Goal: Information Seeking & Learning: Learn about a topic

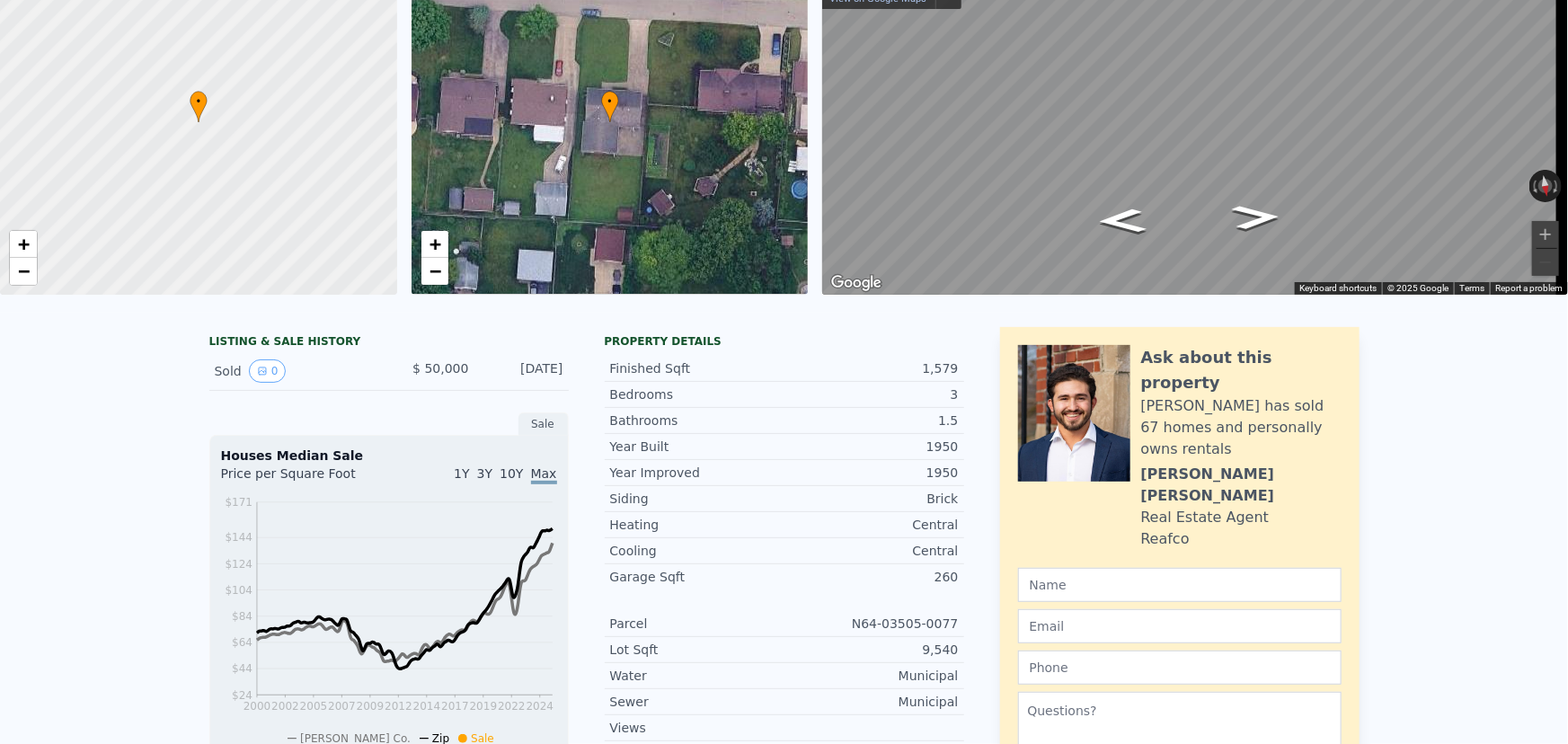
scroll to position [6, 0]
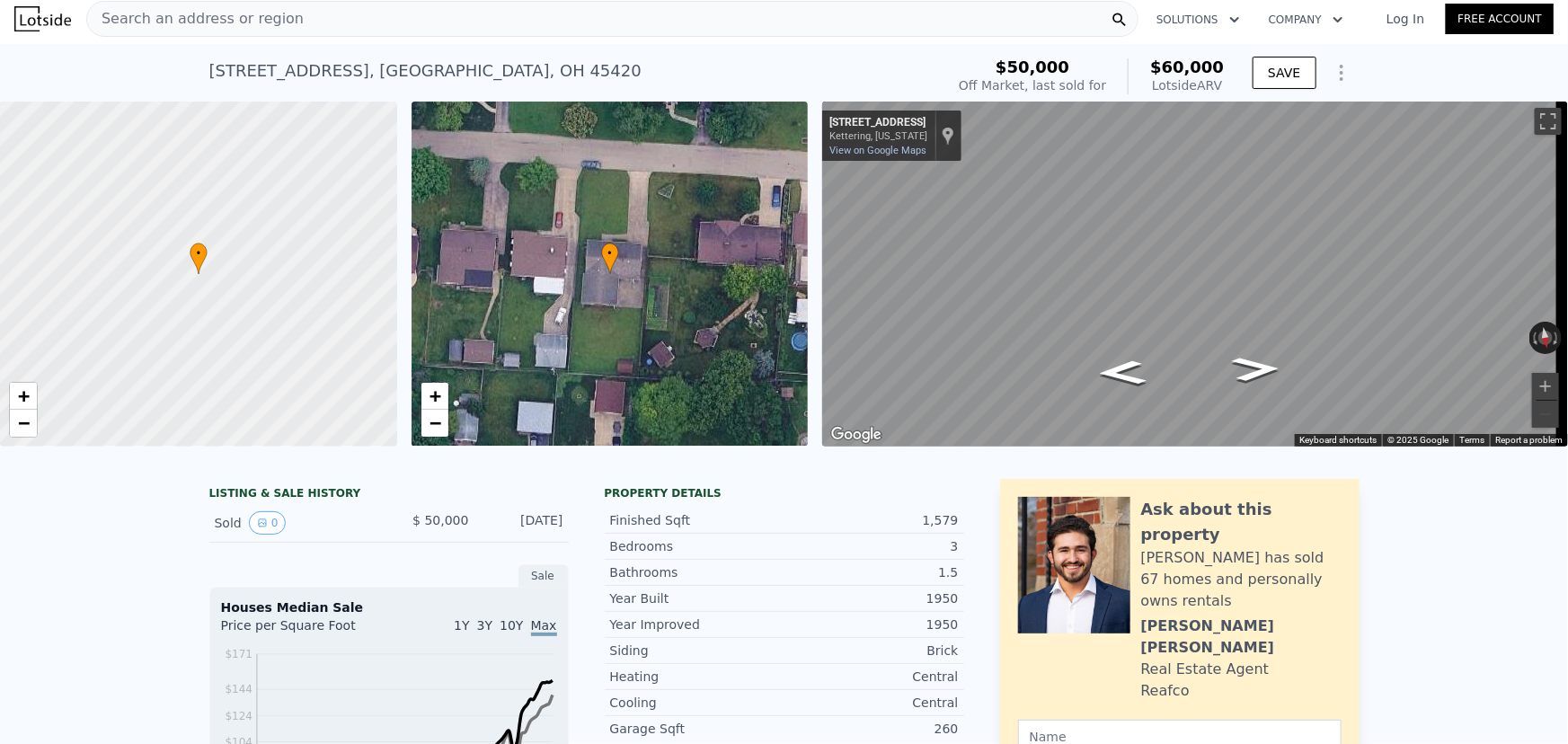
click at [48, 18] on img at bounding box center [43, 18] width 57 height 25
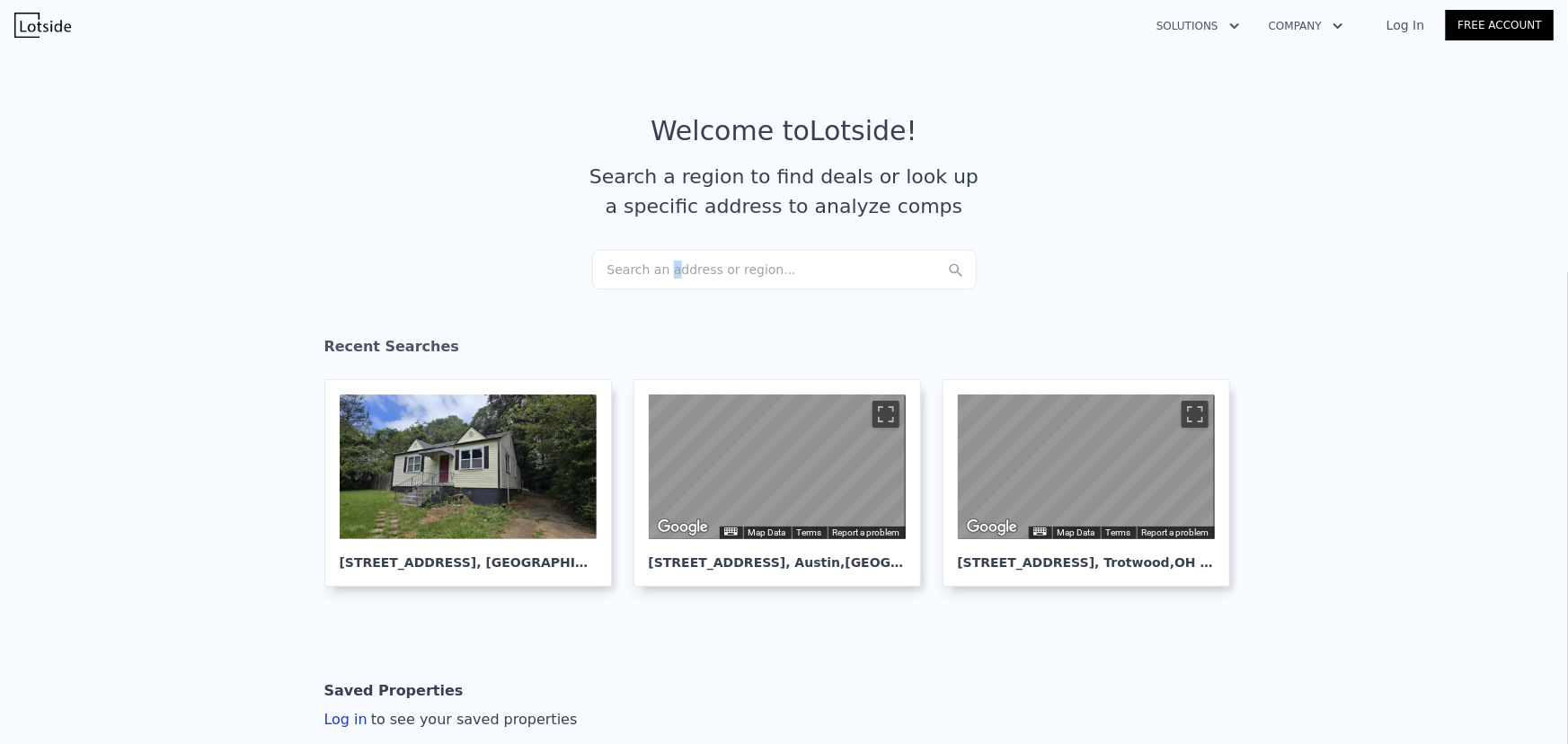
click at [656, 255] on div "Search an address or region..." at bounding box center [784, 269] width 384 height 39
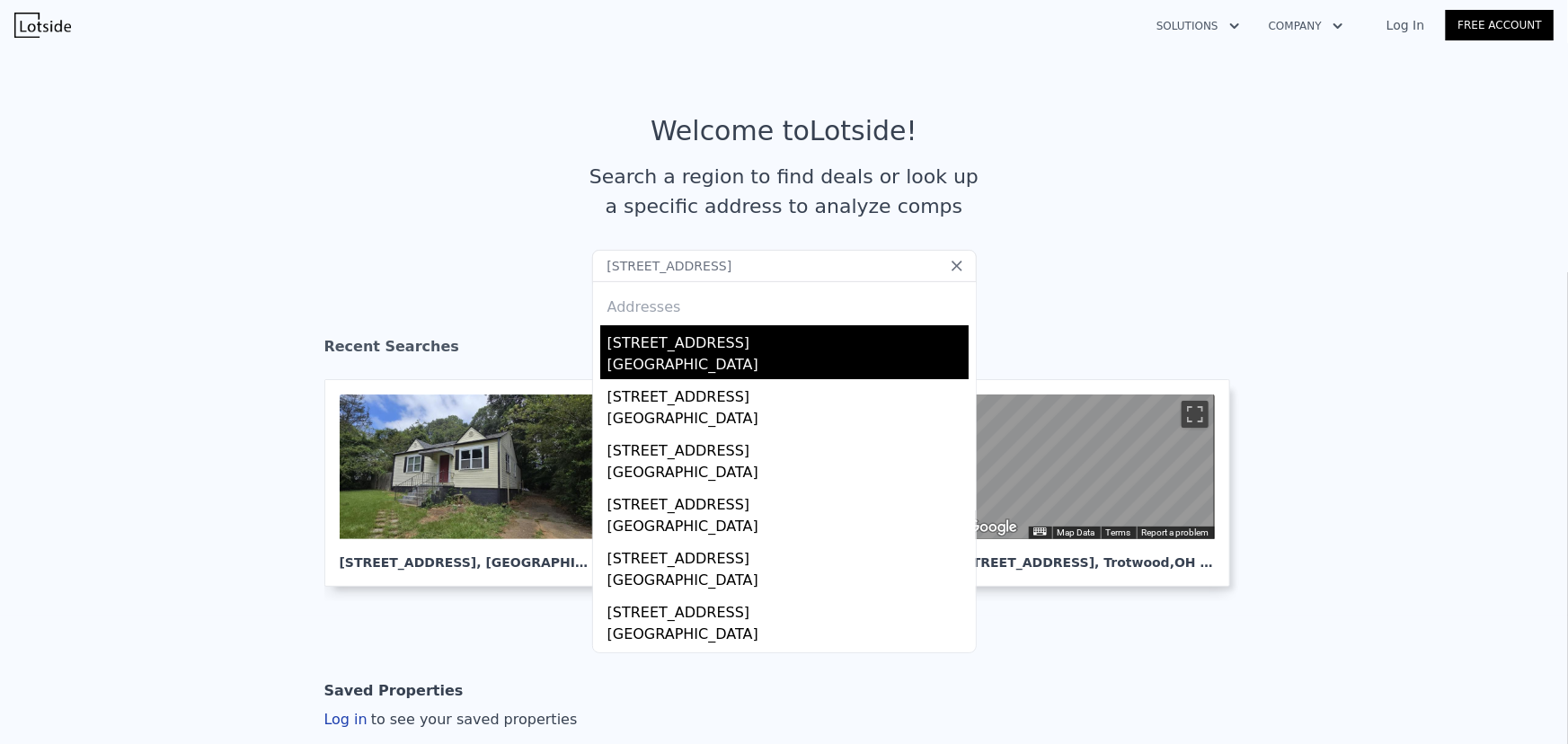
type input "[STREET_ADDRESS]"
click at [620, 346] on div "[STREET_ADDRESS]" at bounding box center [788, 339] width 362 height 28
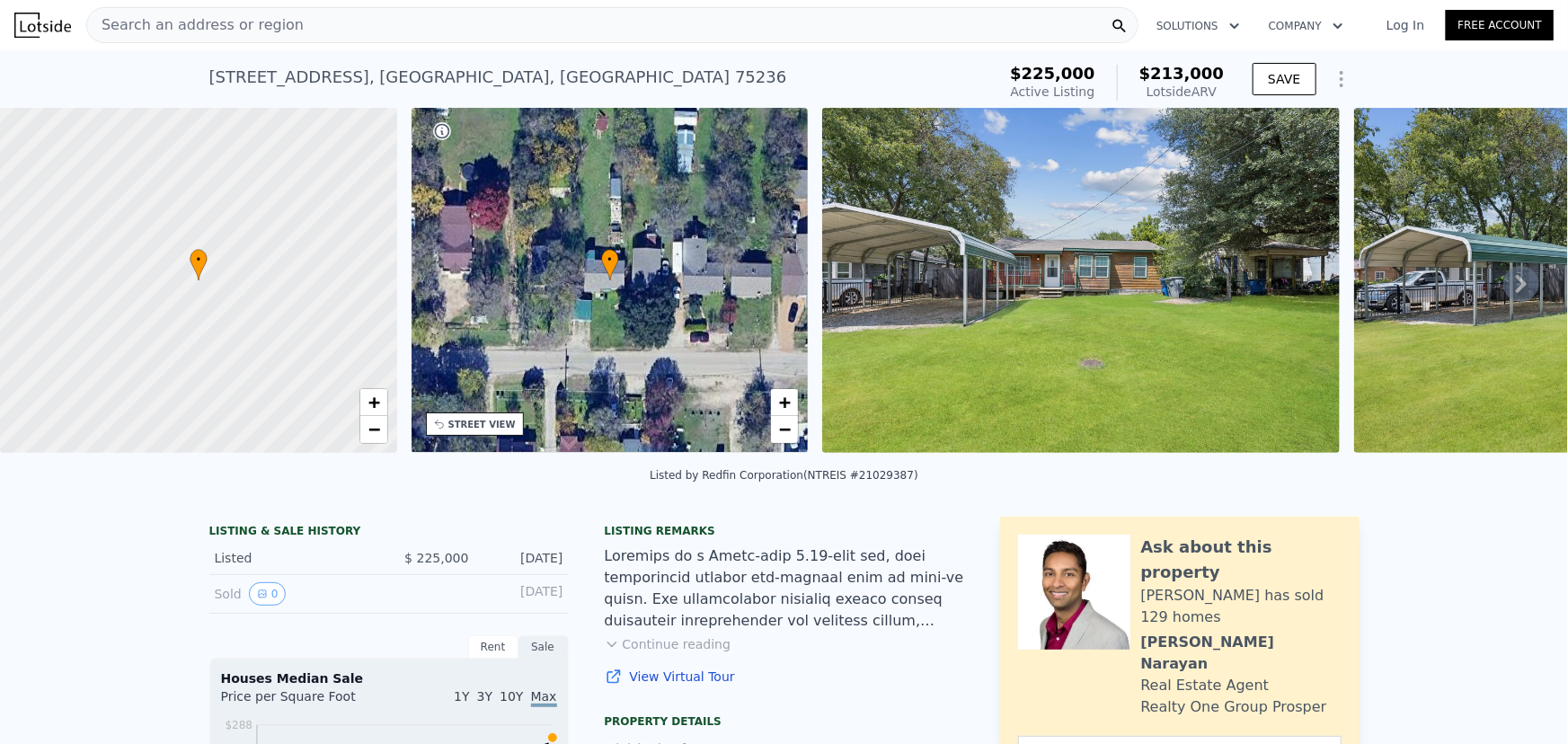
click at [161, 20] on span "Search an address or region" at bounding box center [195, 26] width 217 height 22
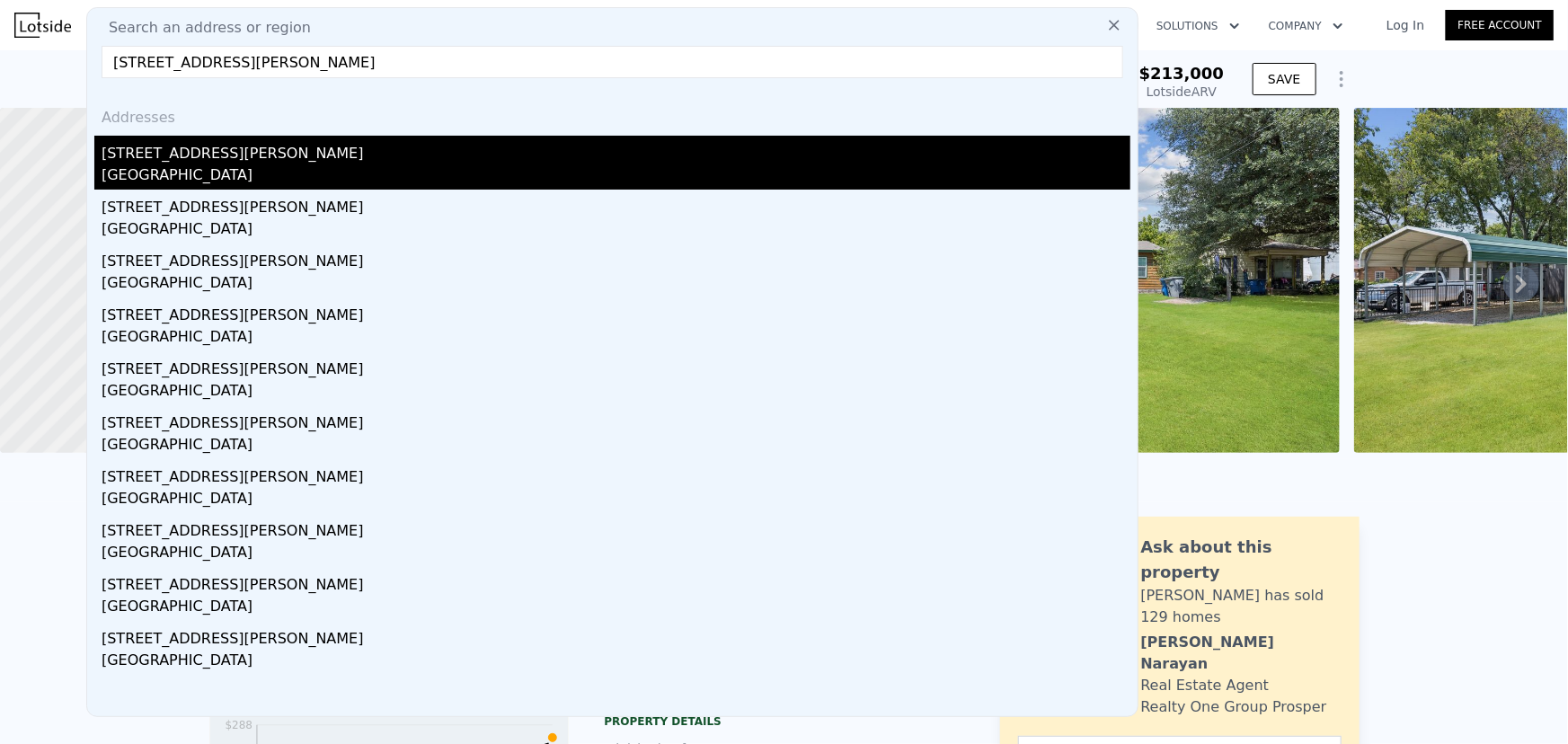
type input "[STREET_ADDRESS][PERSON_NAME]"
click at [184, 147] on div "[STREET_ADDRESS][PERSON_NAME]" at bounding box center [616, 149] width 1029 height 28
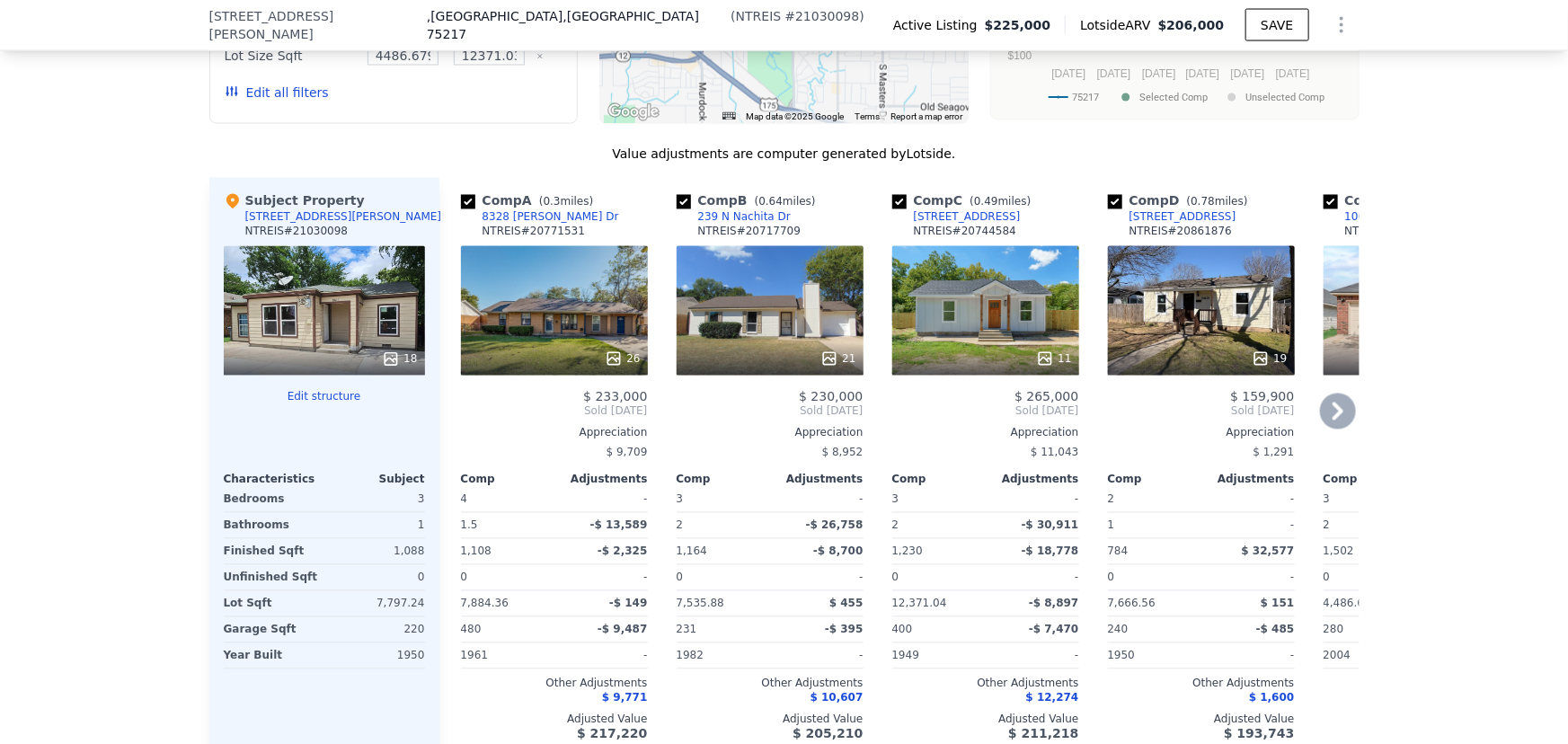
scroll to position [1627, 0]
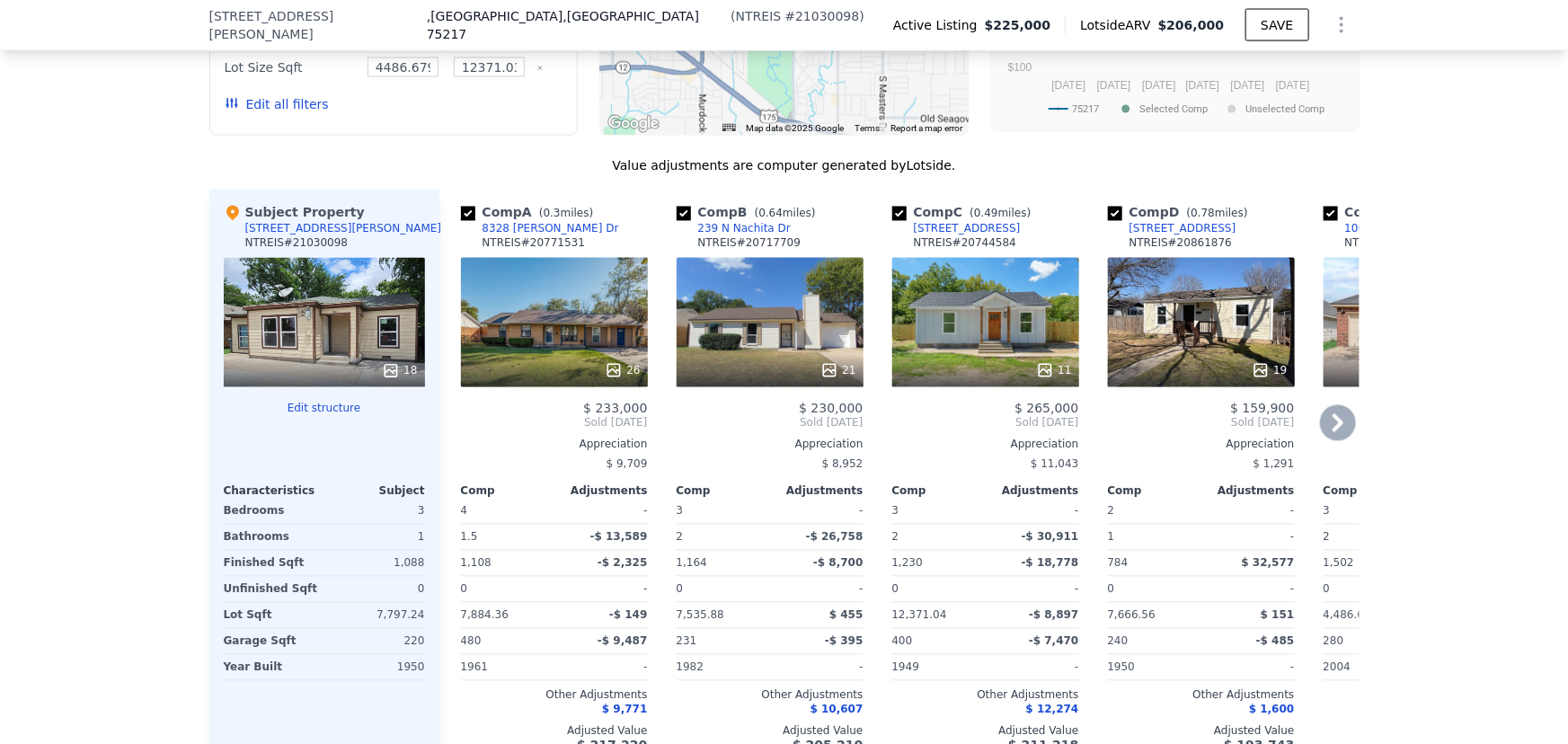
click at [1340, 441] on icon at bounding box center [1337, 423] width 36 height 36
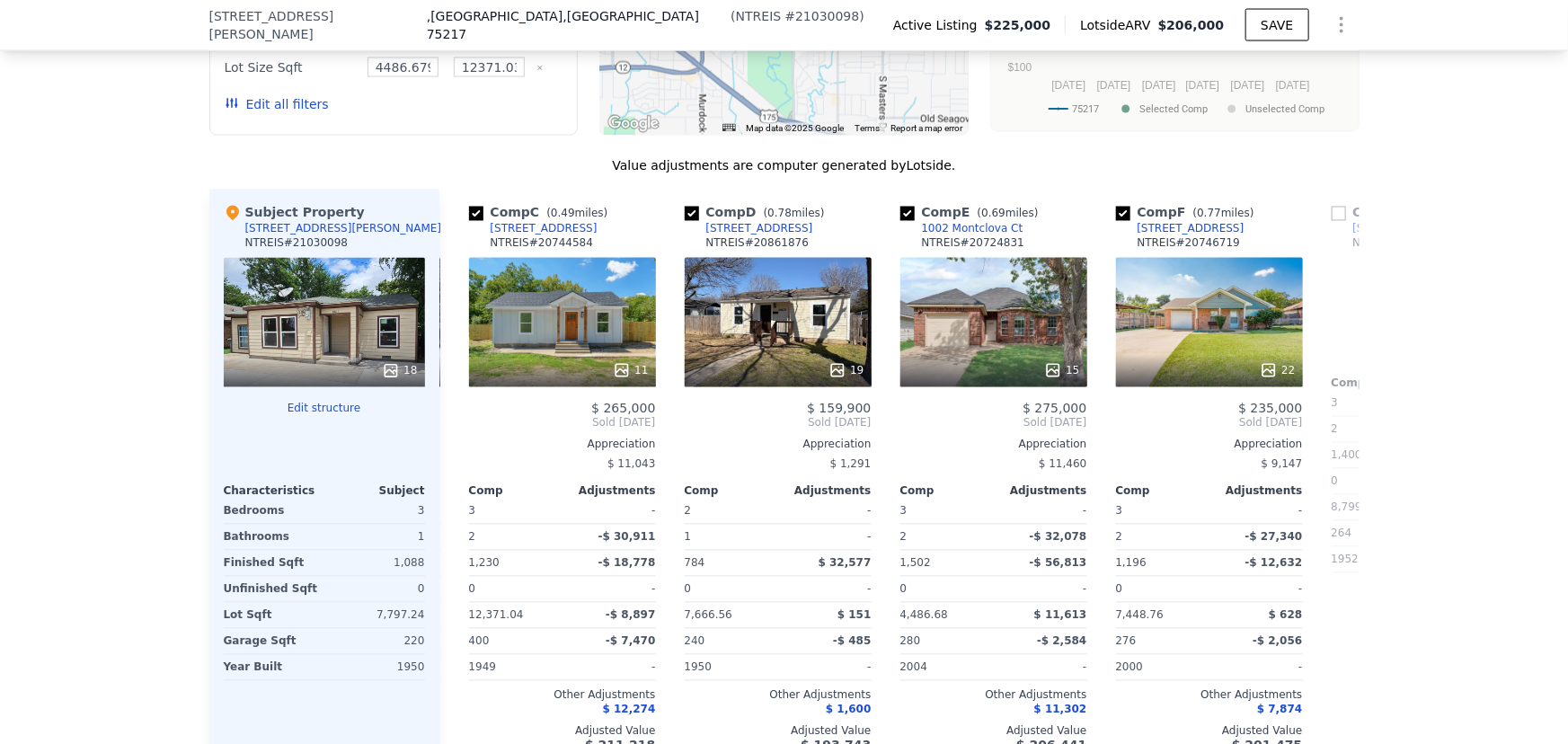
scroll to position [0, 431]
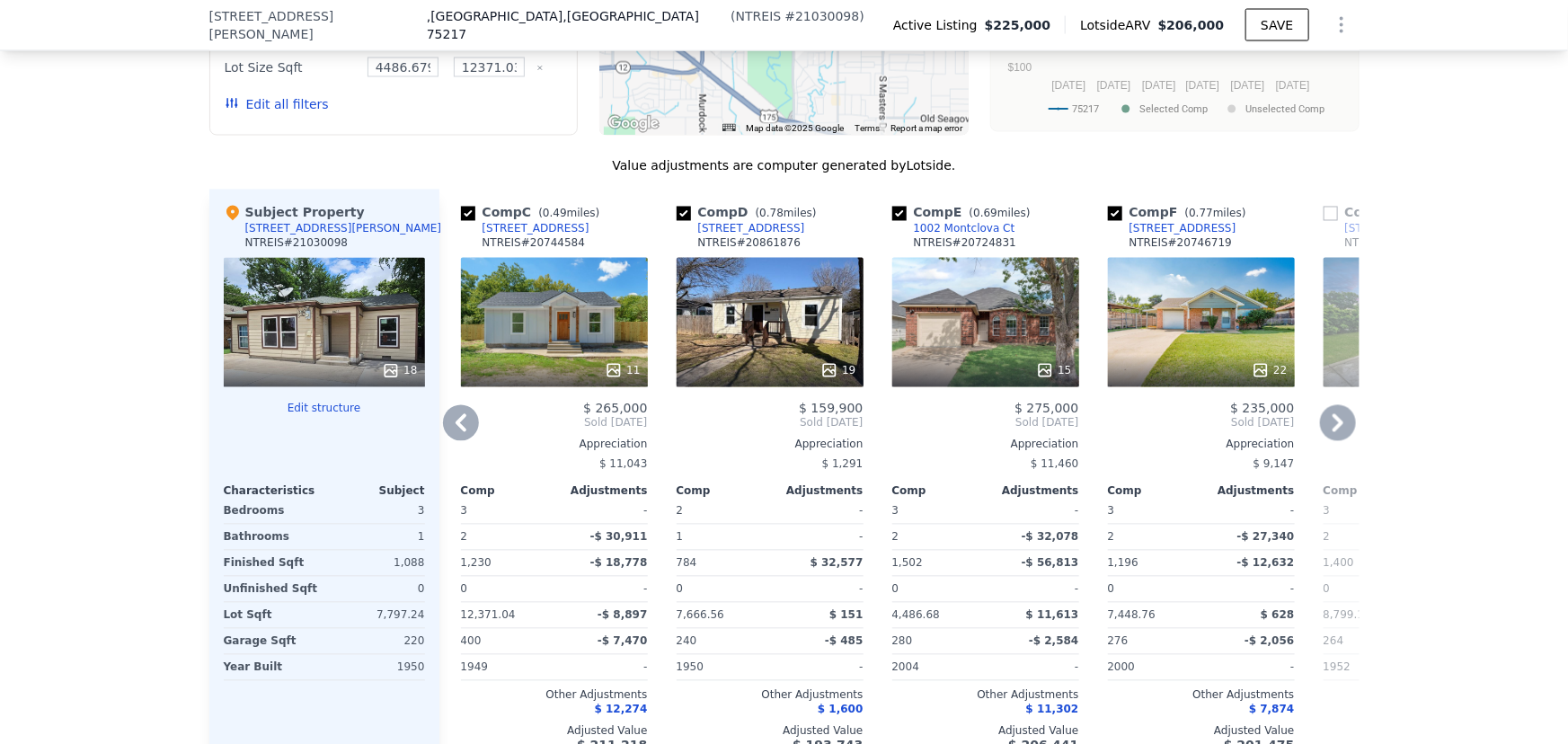
click at [1340, 441] on icon at bounding box center [1337, 423] width 36 height 36
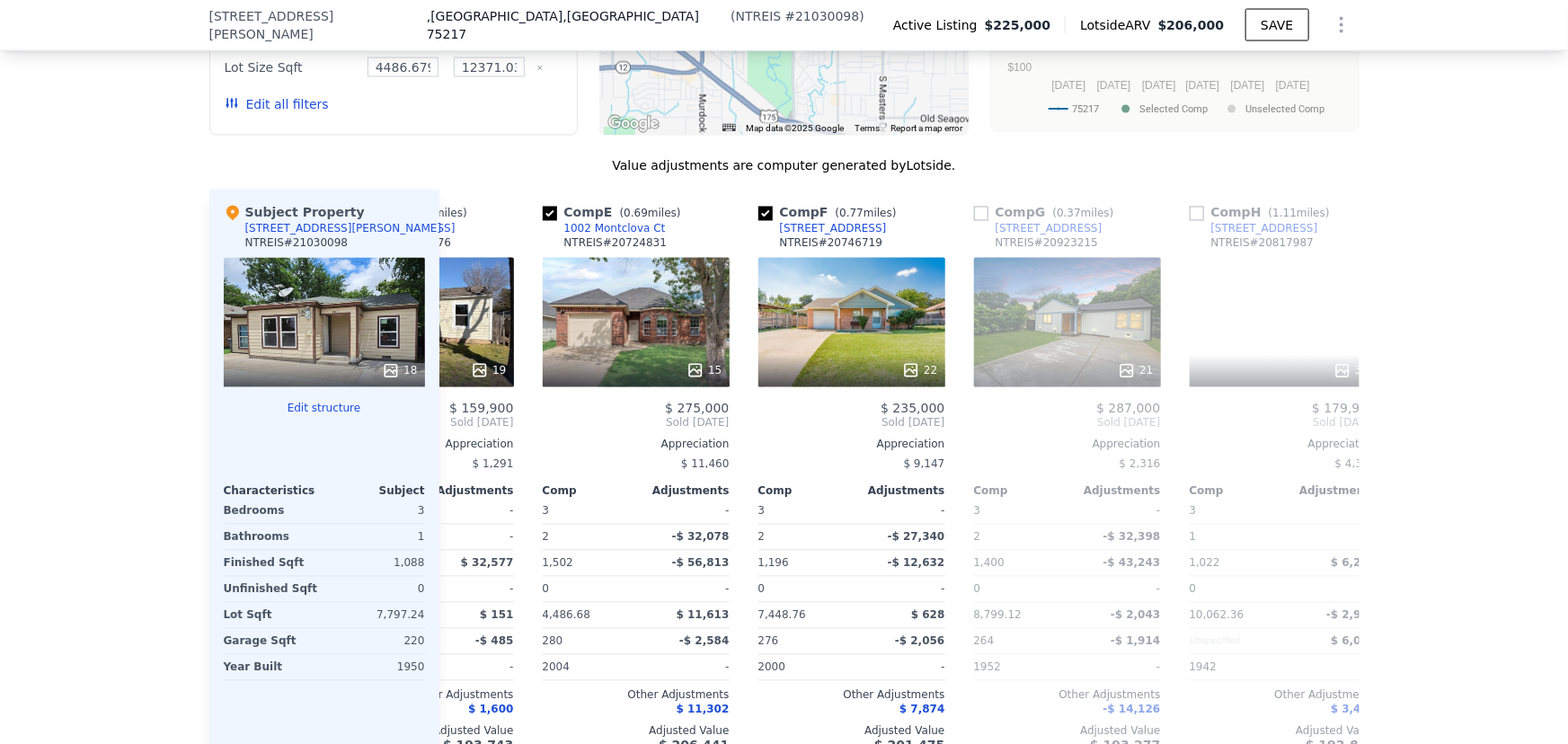
scroll to position [0, 862]
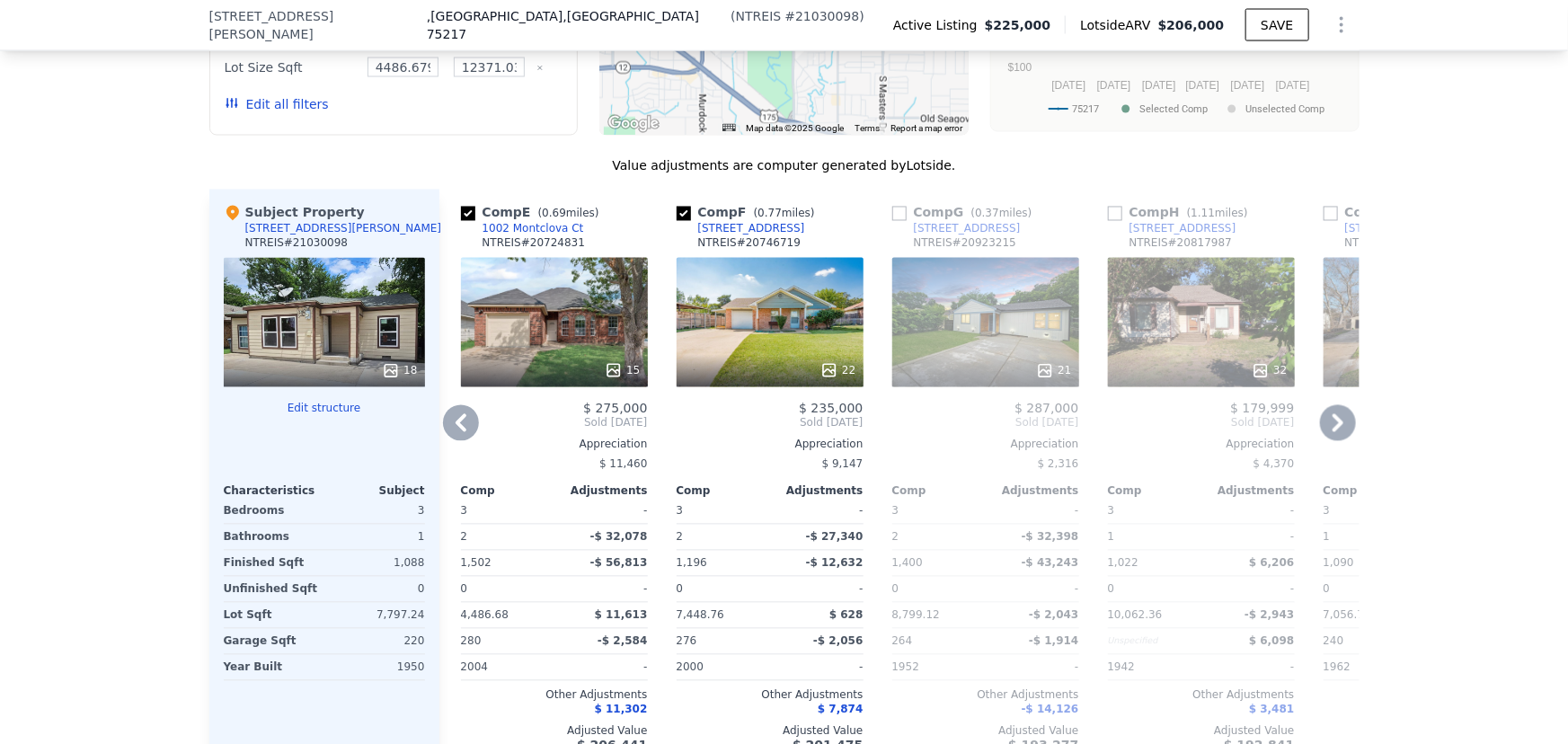
click at [1340, 441] on icon at bounding box center [1337, 423] width 36 height 36
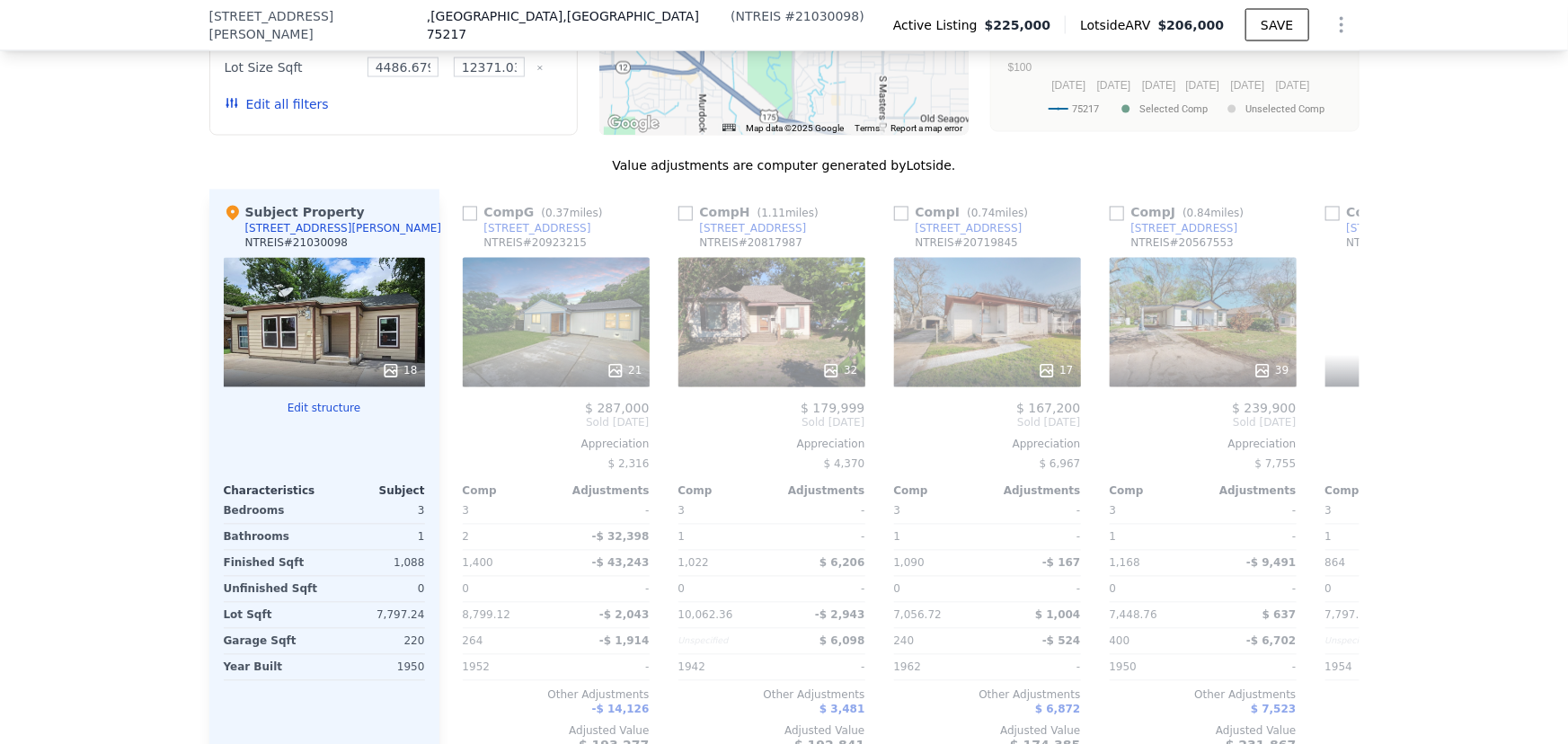
scroll to position [0, 1293]
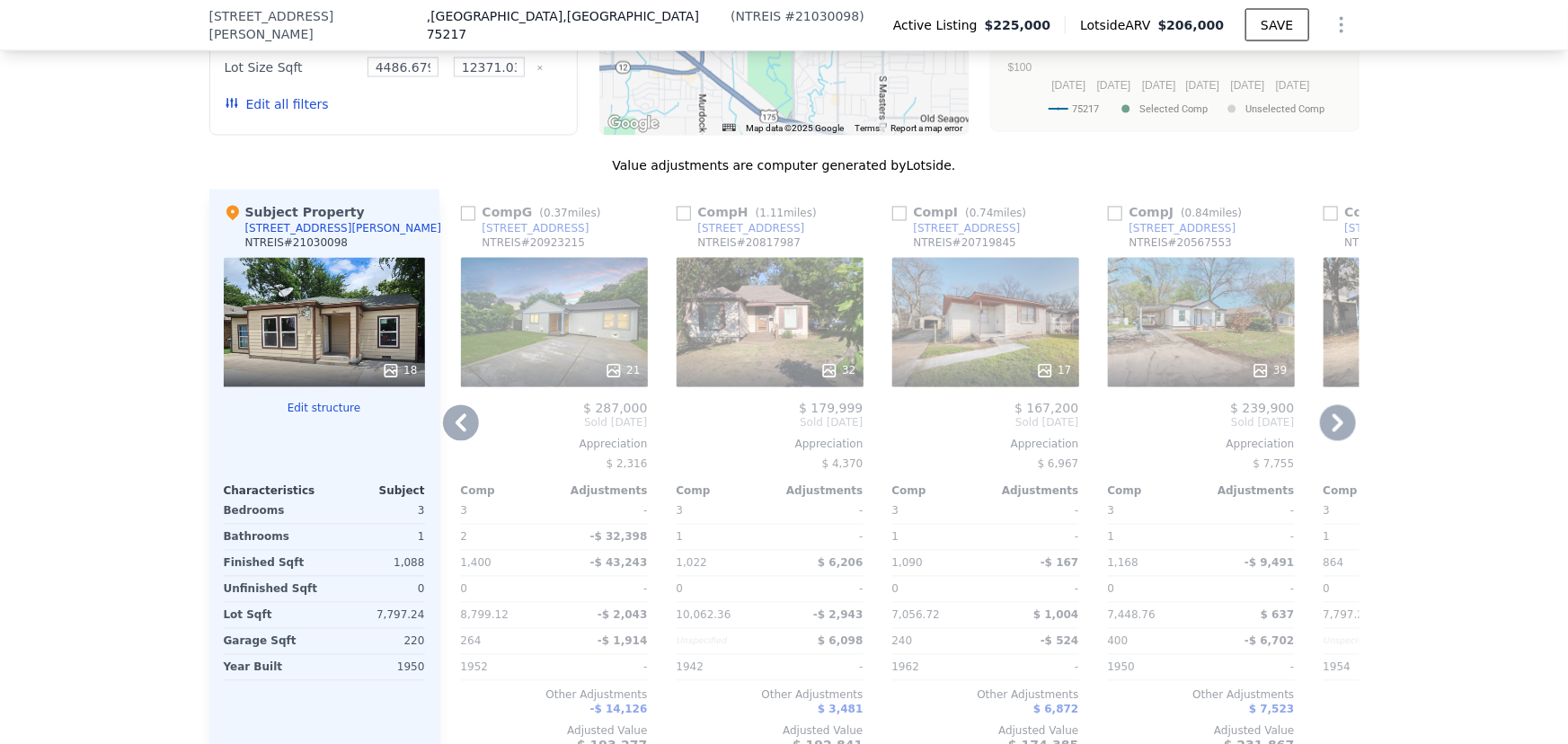
click at [443, 441] on icon at bounding box center [460, 423] width 36 height 36
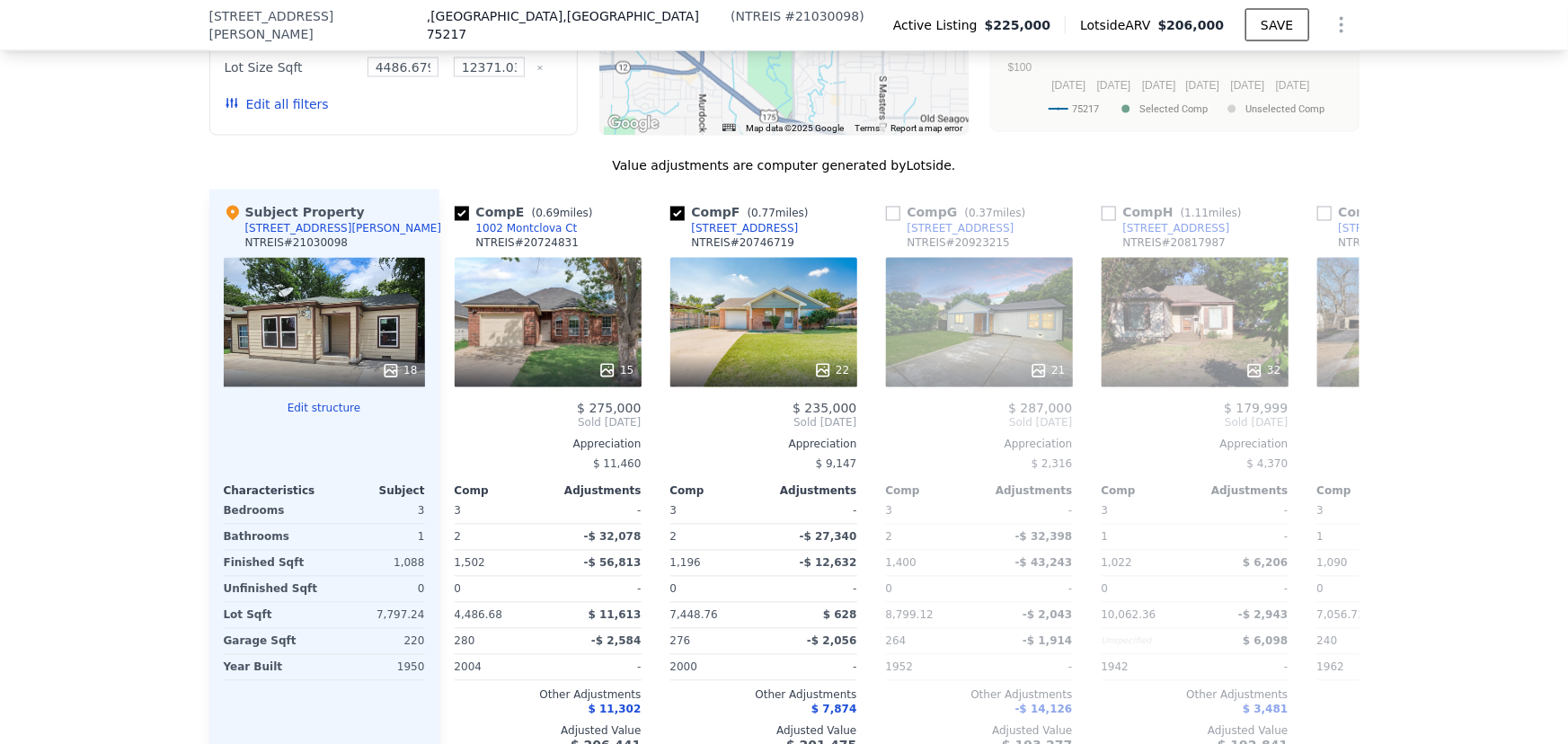
scroll to position [0, 862]
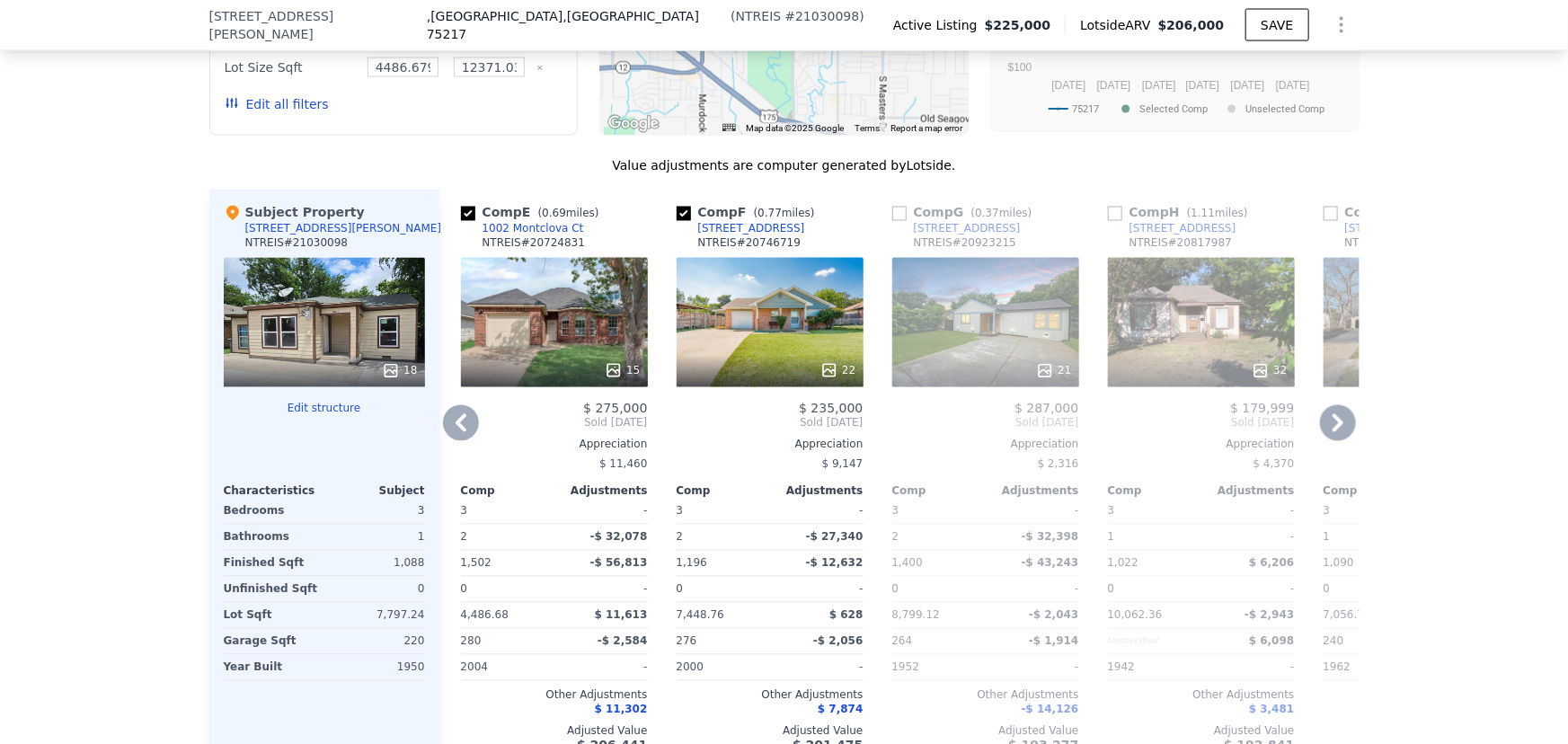
click at [1011, 346] on div "21" at bounding box center [986, 322] width 187 height 129
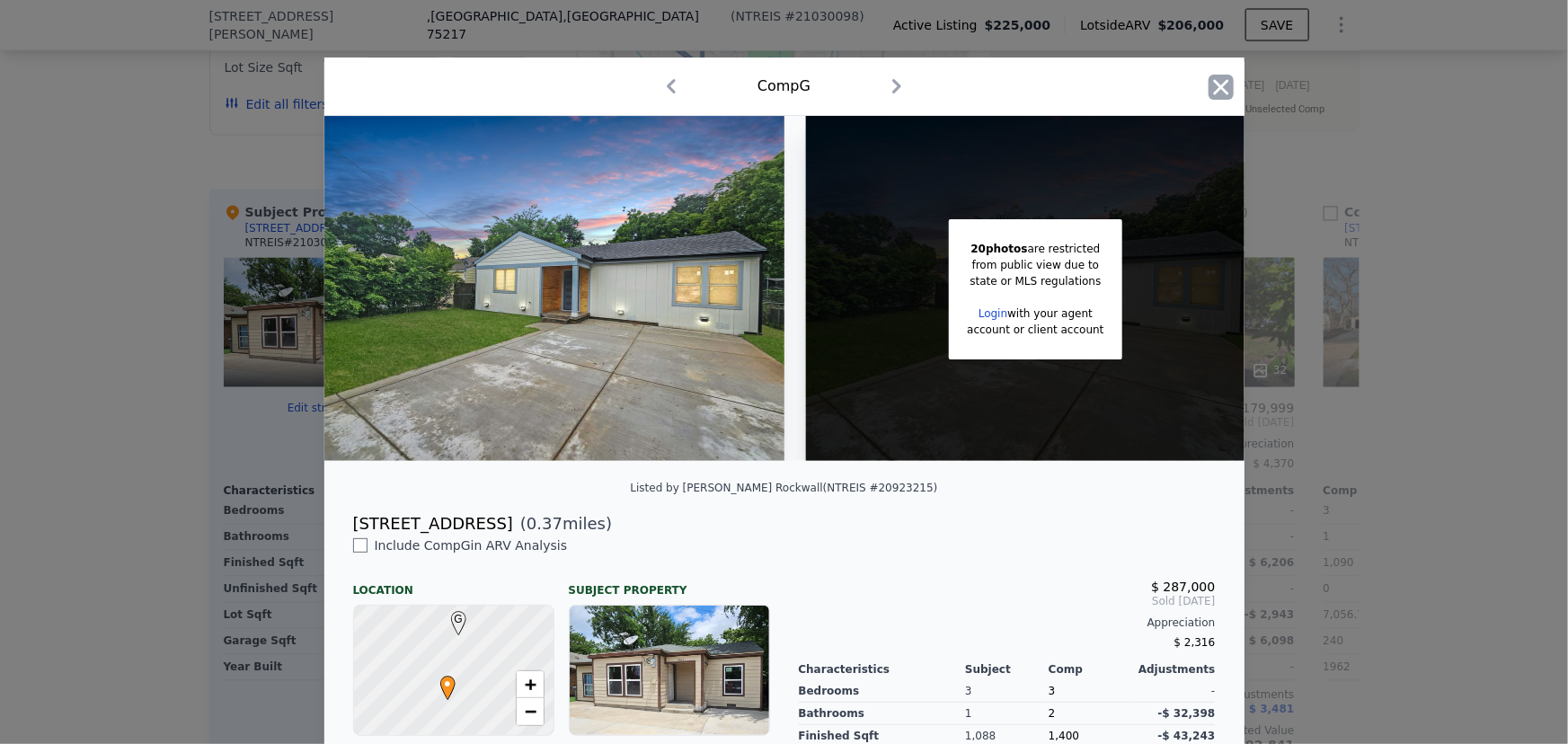
click at [1217, 89] on icon "button" at bounding box center [1220, 86] width 16 height 16
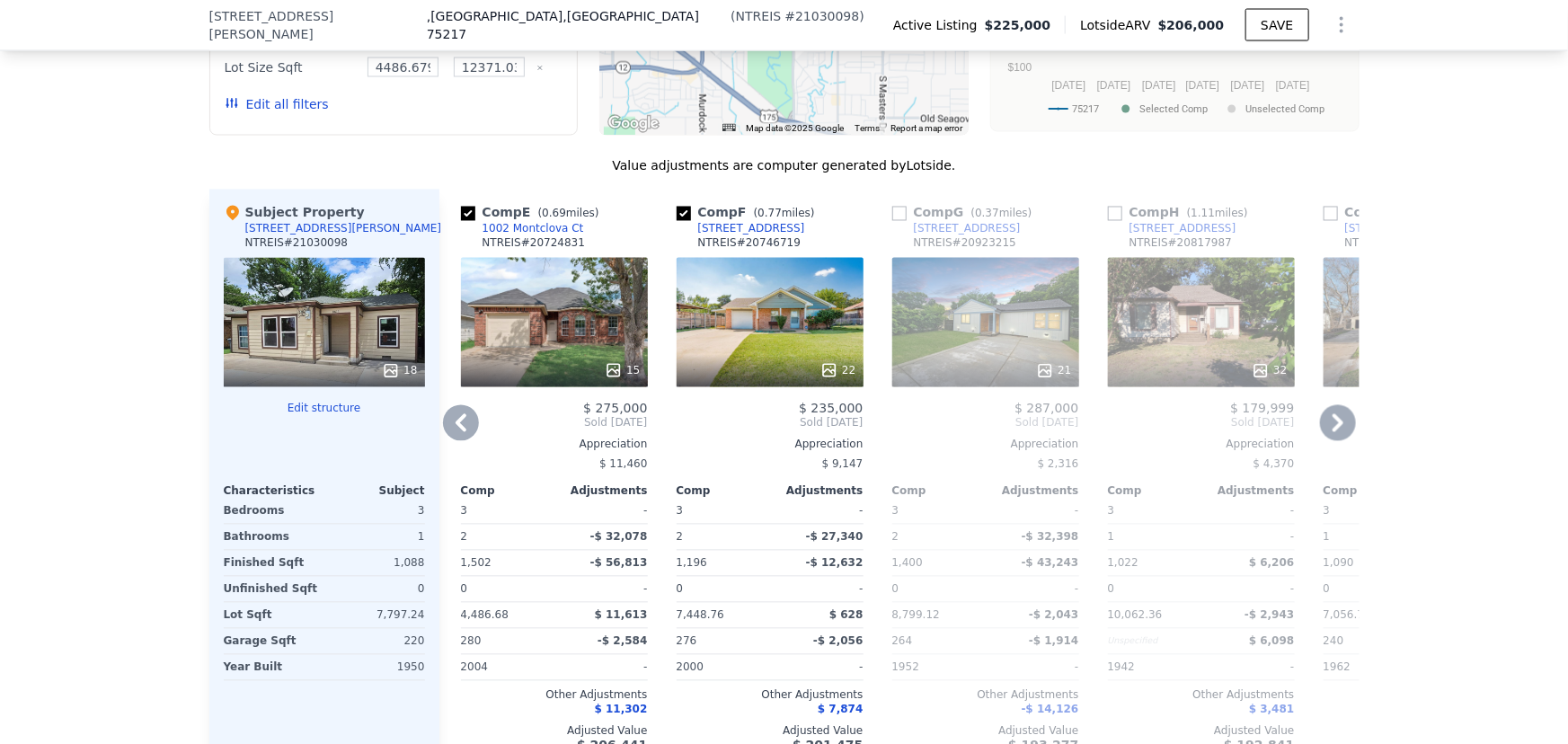
click at [456, 432] on icon at bounding box center [461, 424] width 11 height 18
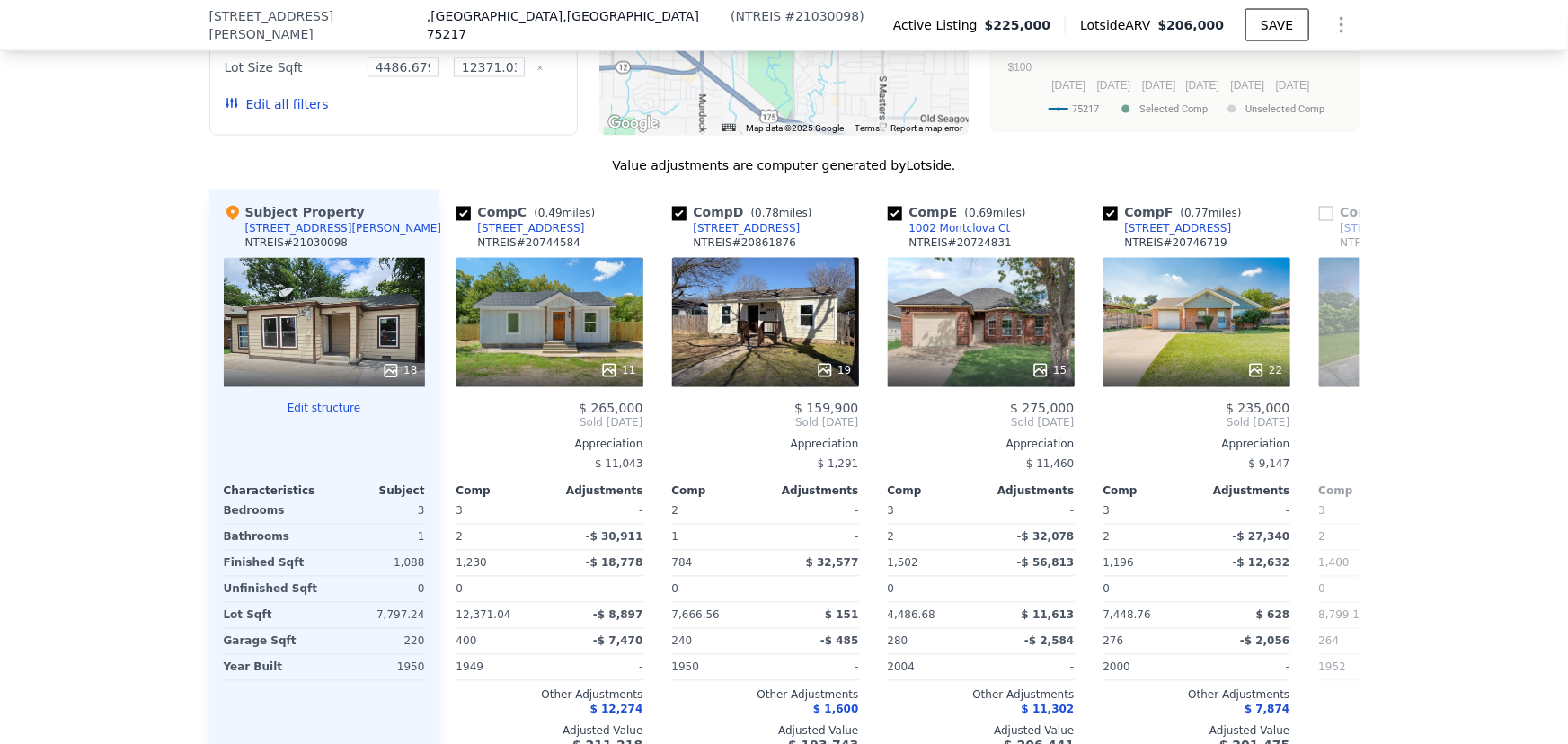
scroll to position [0, 431]
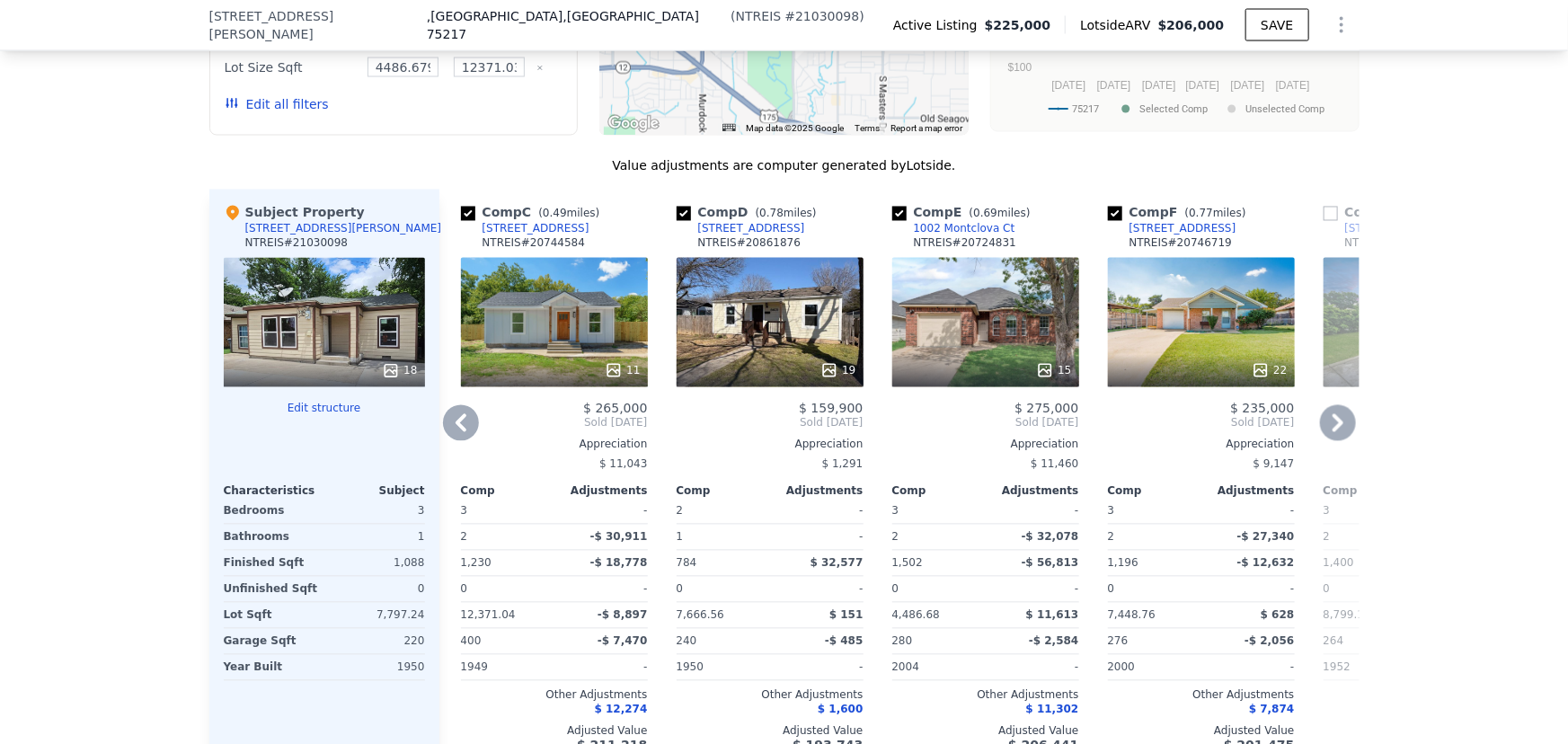
click at [548, 347] on div "11" at bounding box center [555, 322] width 187 height 129
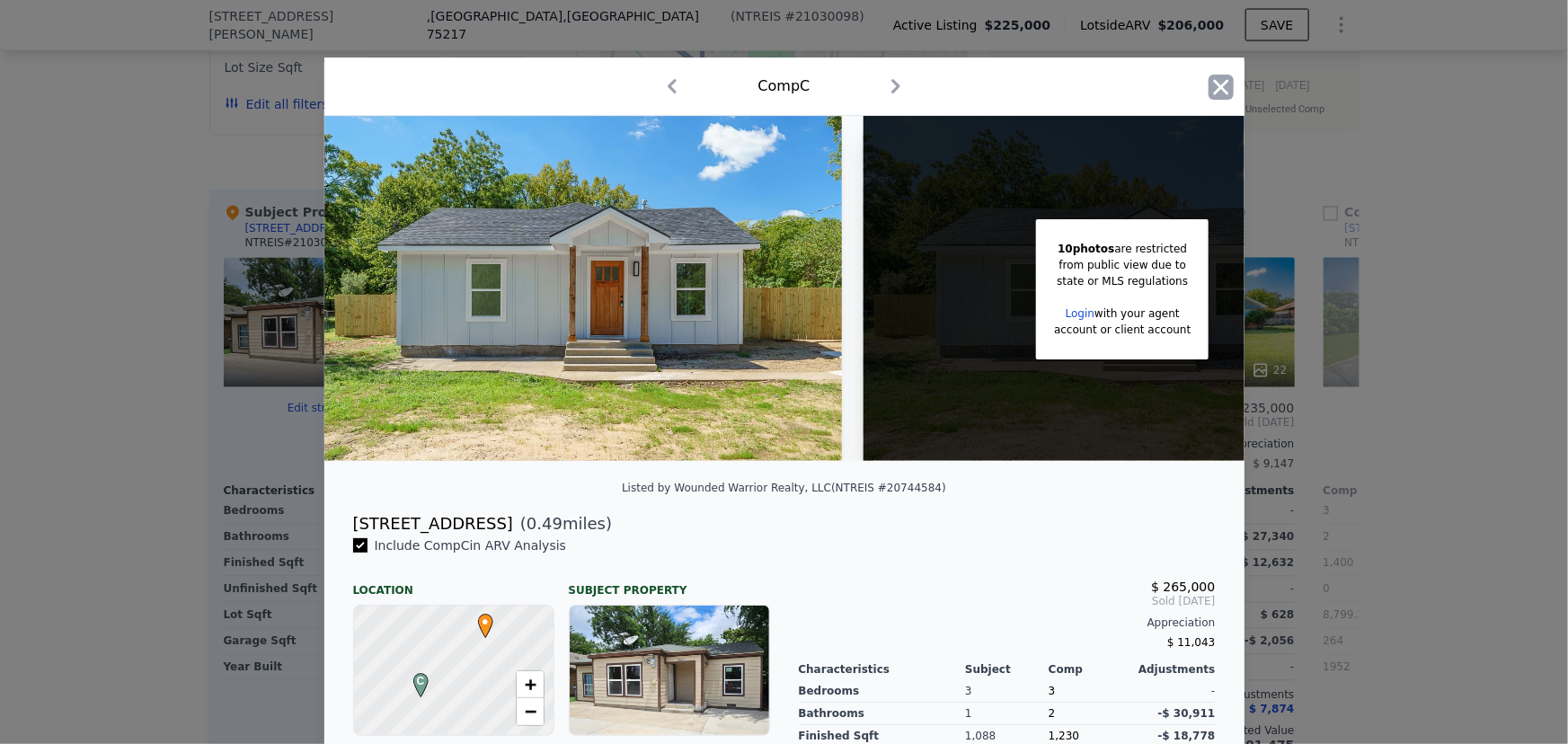
click at [1213, 91] on icon "button" at bounding box center [1220, 86] width 16 height 16
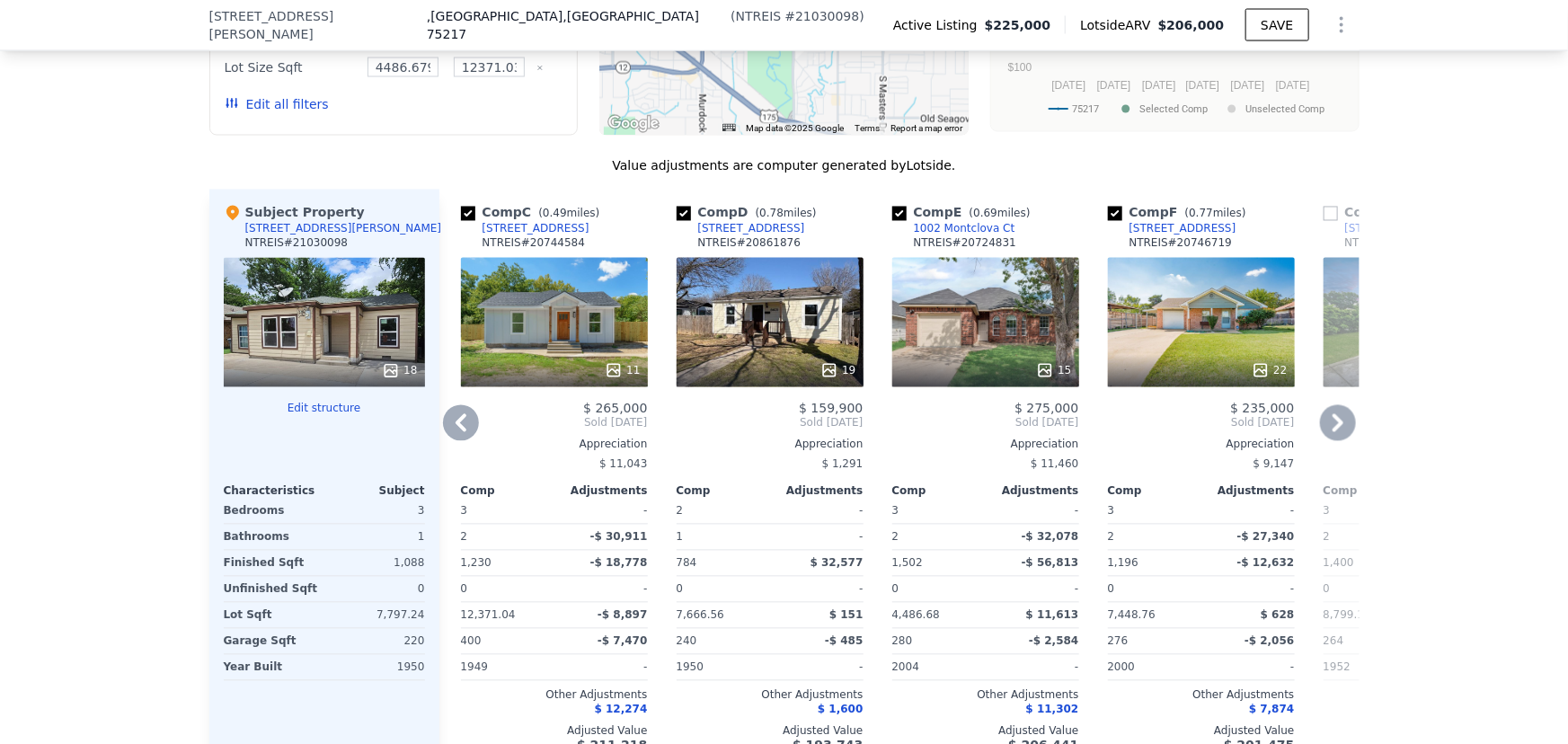
click at [785, 368] on div "19" at bounding box center [770, 322] width 187 height 129
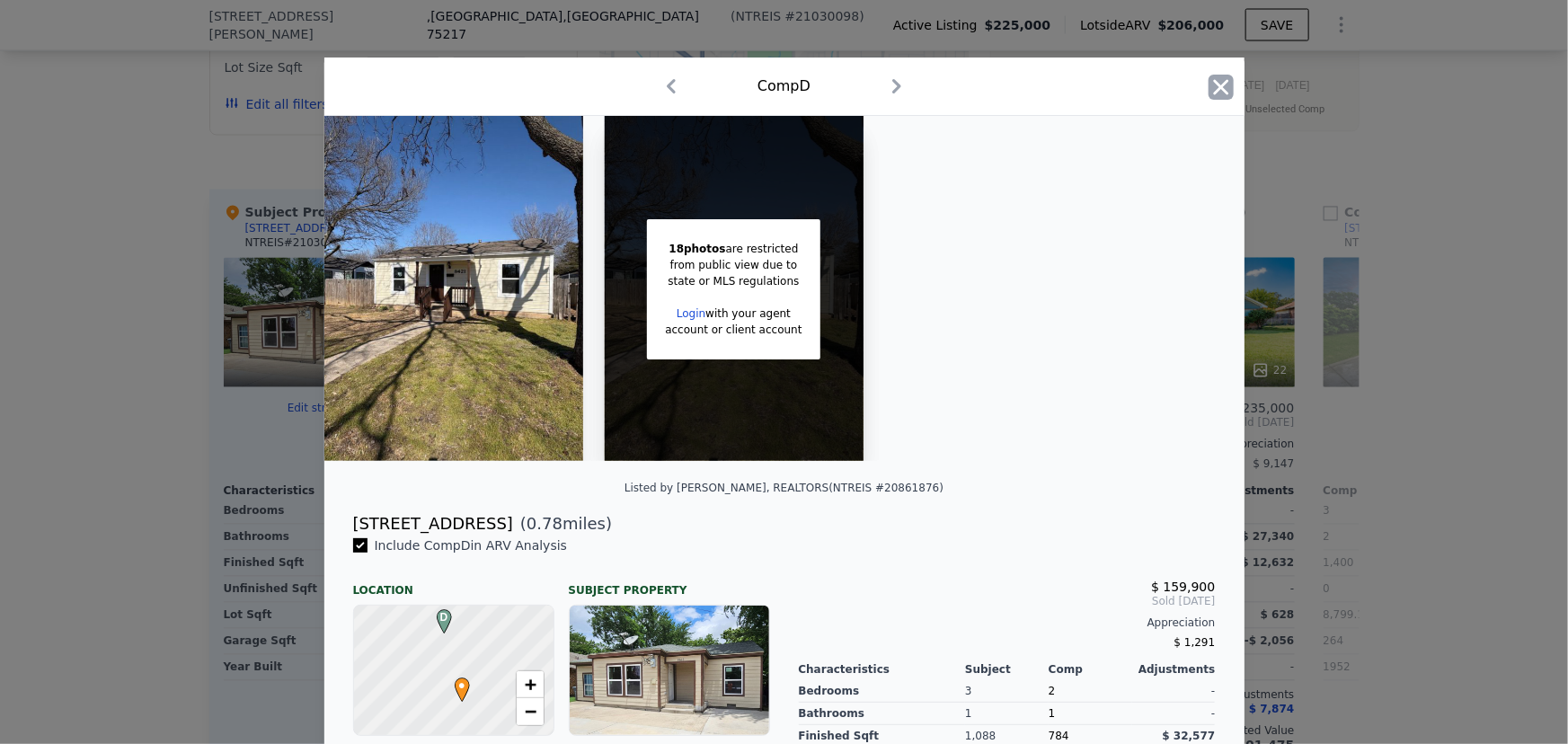
click at [1215, 93] on icon "button" at bounding box center [1220, 86] width 25 height 25
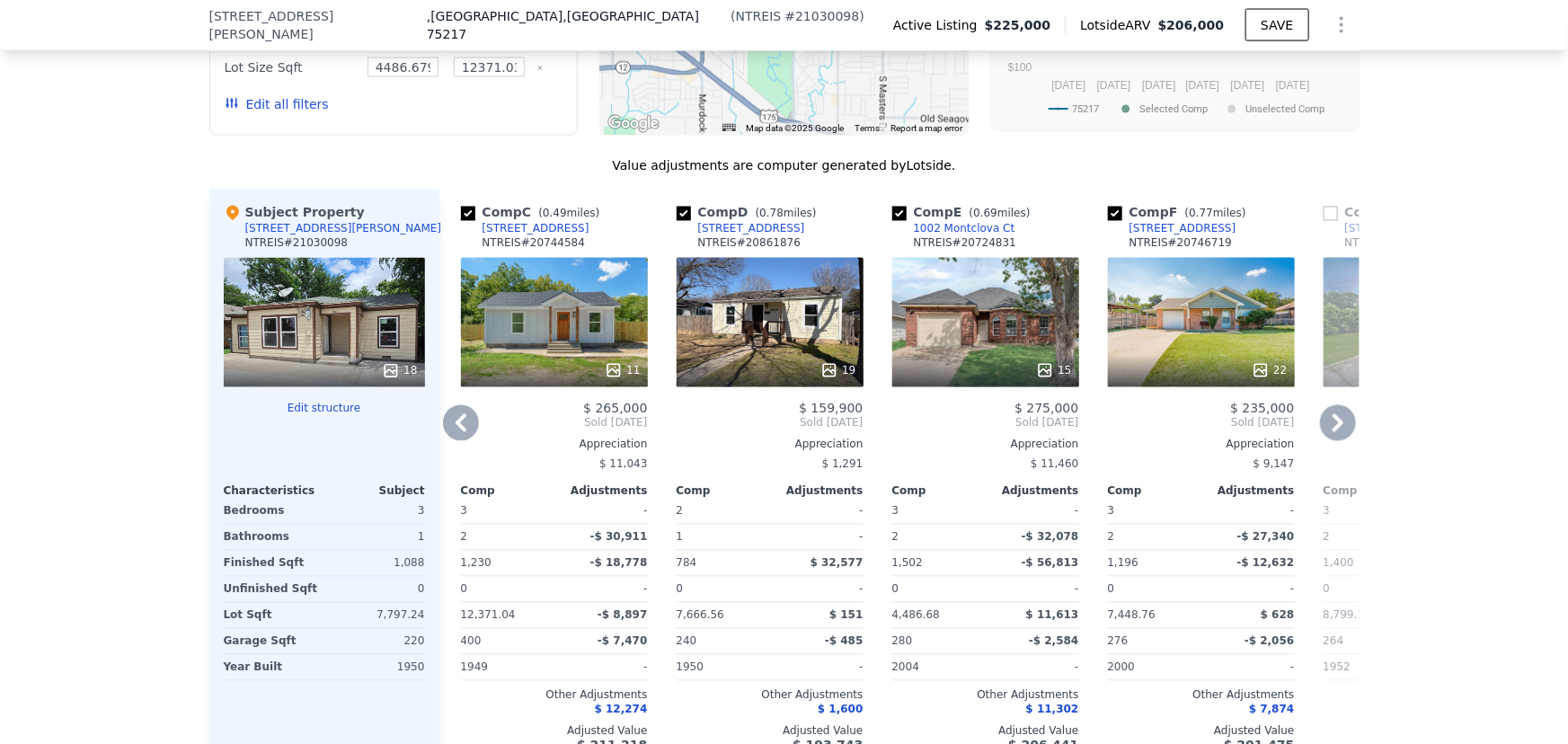
click at [571, 304] on div "11" at bounding box center [555, 322] width 187 height 129
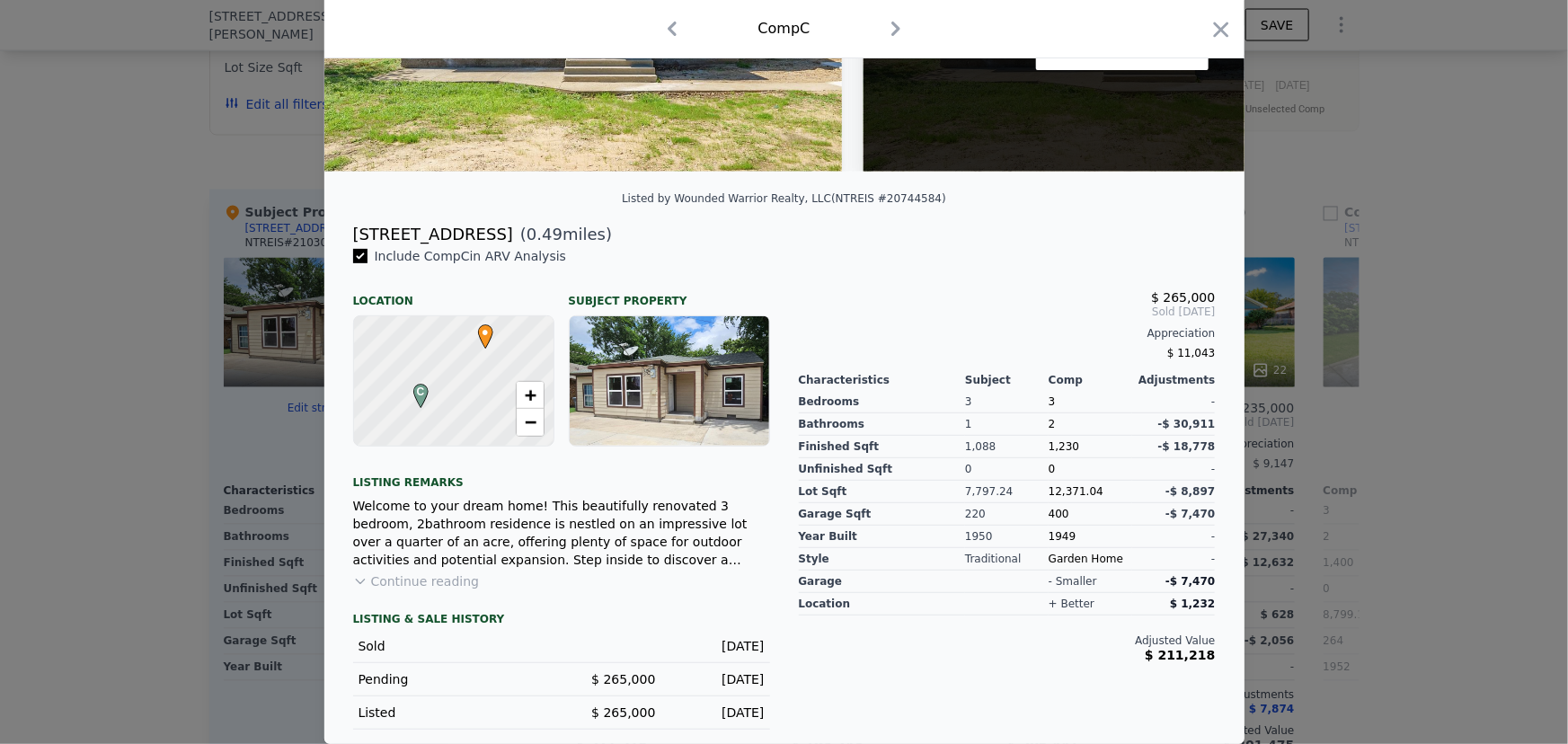
scroll to position [300, 0]
click at [441, 587] on button "Continue reading" at bounding box center [416, 581] width 126 height 18
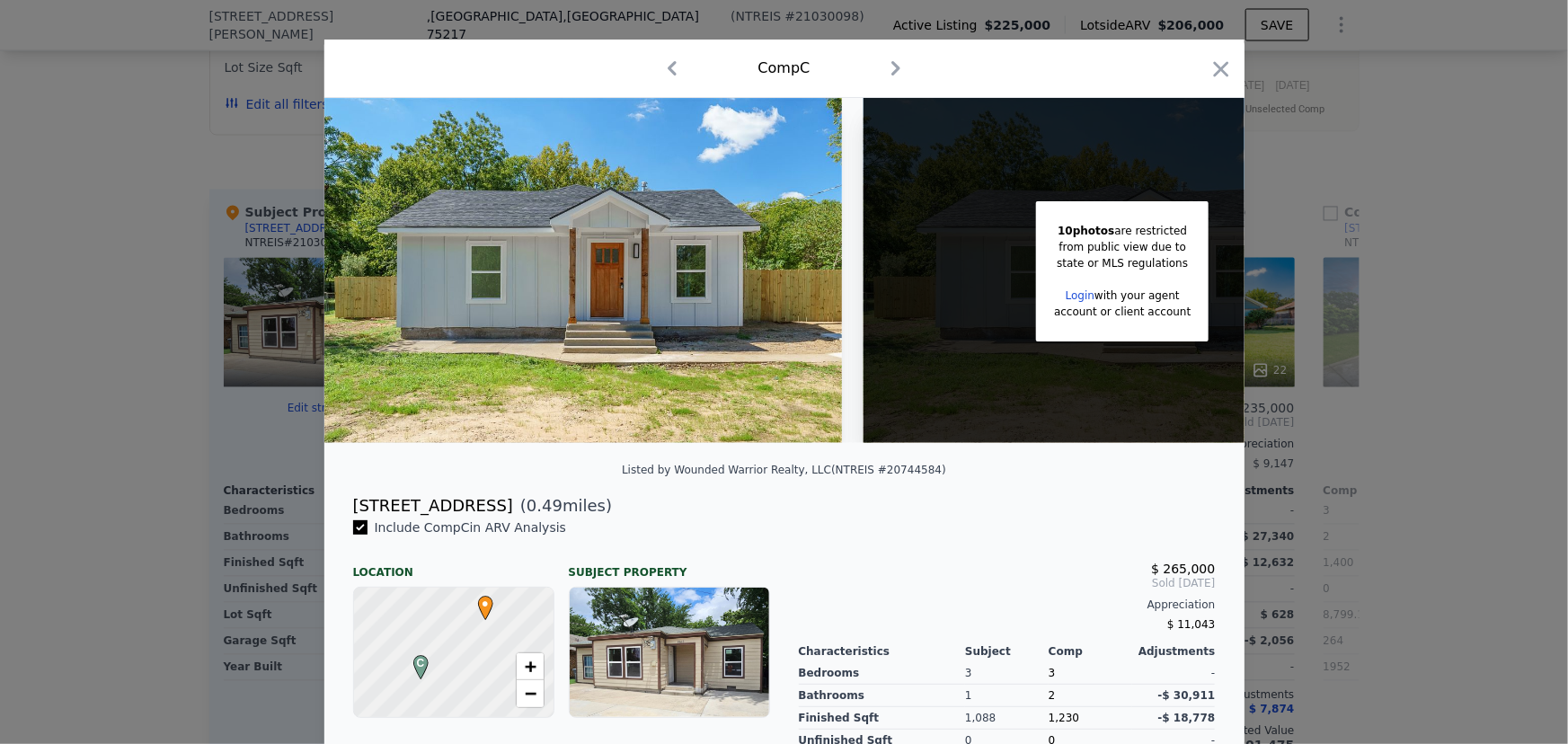
scroll to position [0, 0]
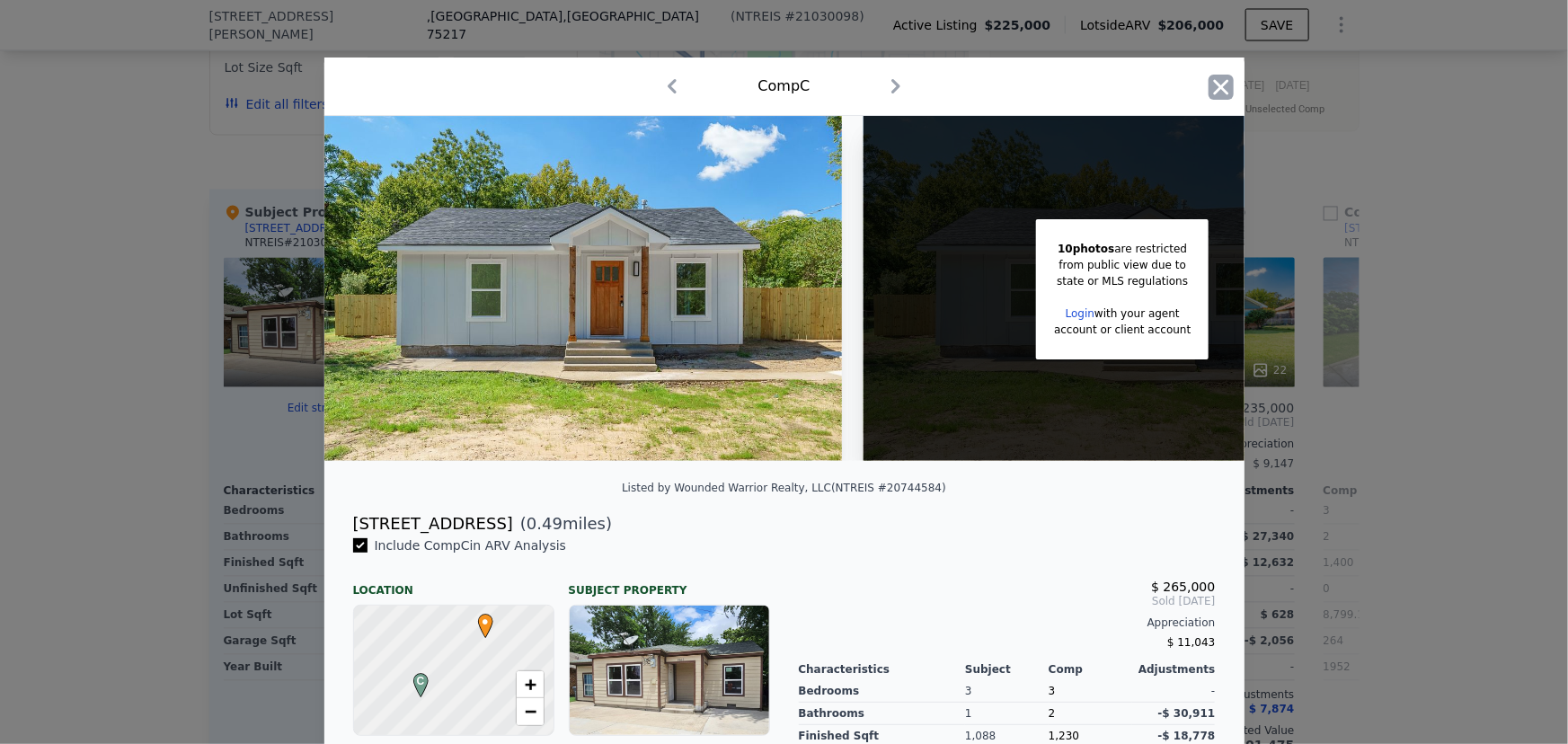
click at [1215, 85] on icon "button" at bounding box center [1220, 86] width 16 height 16
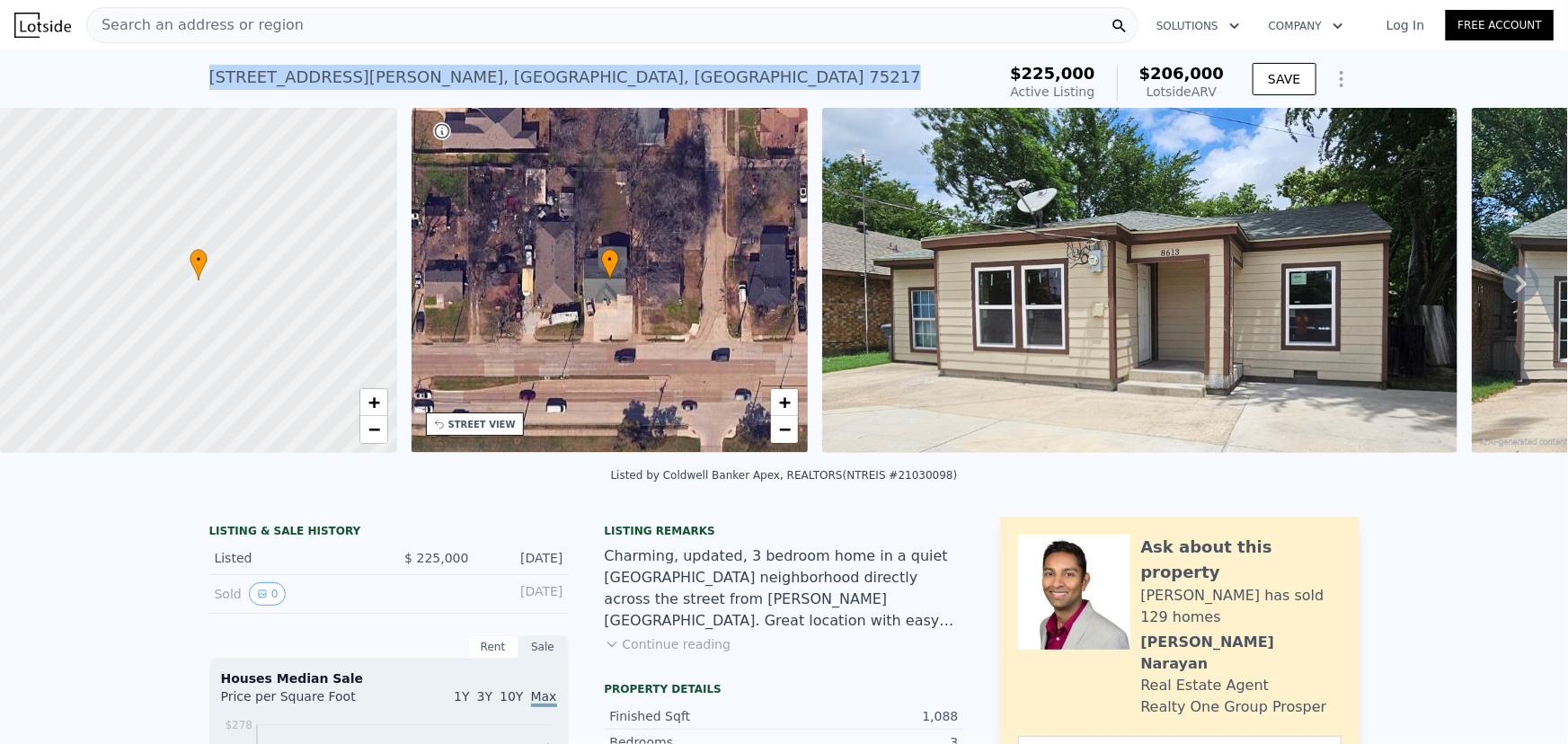
drag, startPoint x: 199, startPoint y: 73, endPoint x: 445, endPoint y: 82, distance: 246.2
click at [445, 82] on div "[STREET_ADDRESS][PERSON_NAME] Active at $225k (~ARV $206k ) $225,000 Active Lis…" at bounding box center [784, 79] width 1568 height 58
copy div "[STREET_ADDRESS][PERSON_NAME]"
